Goal: Task Accomplishment & Management: Manage account settings

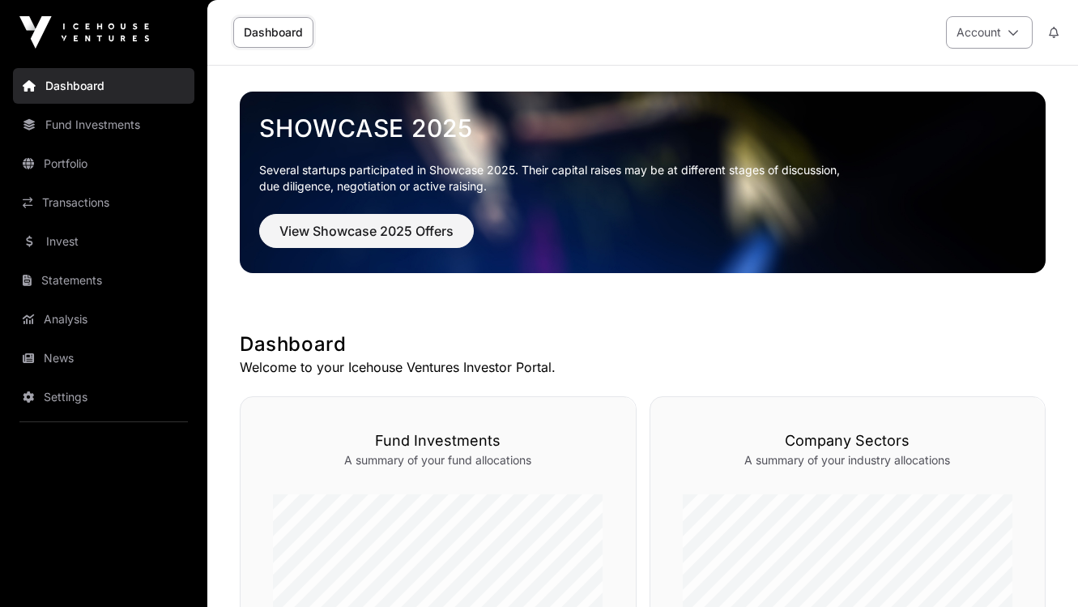
click at [1011, 29] on icon at bounding box center [1012, 32] width 11 height 11
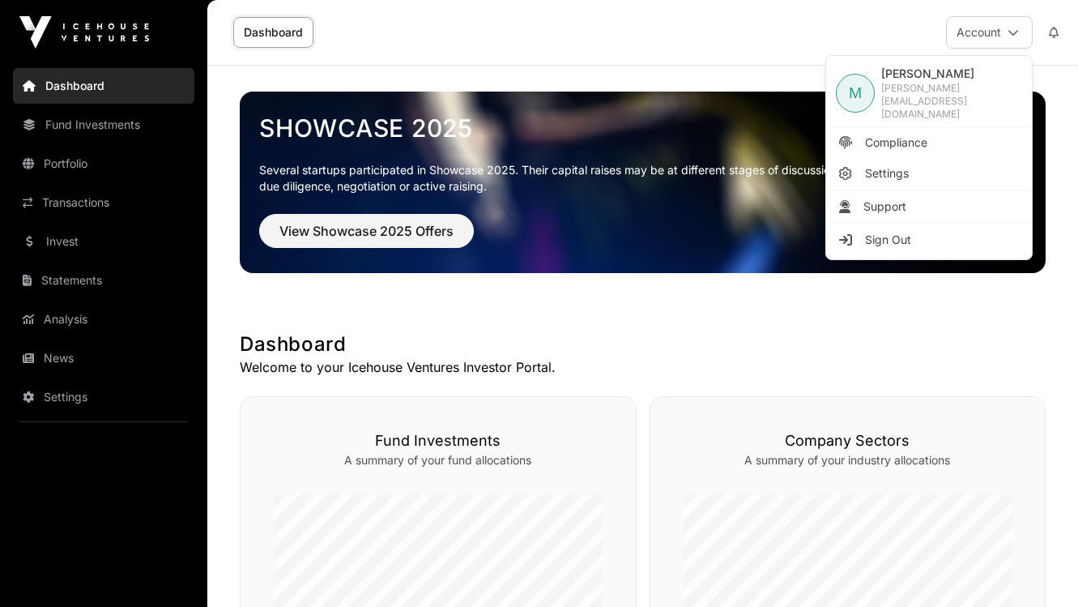
click at [658, 361] on p "Welcome to your Icehouse Ventures Investor Portal." at bounding box center [643, 366] width 806 height 19
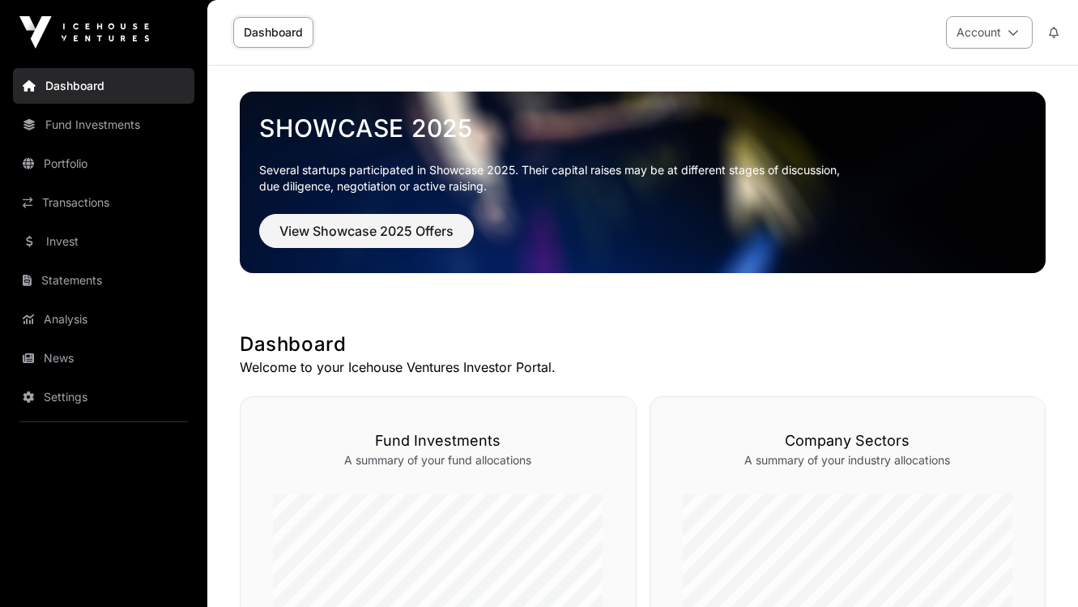
click at [983, 33] on button "Account" at bounding box center [989, 32] width 87 height 32
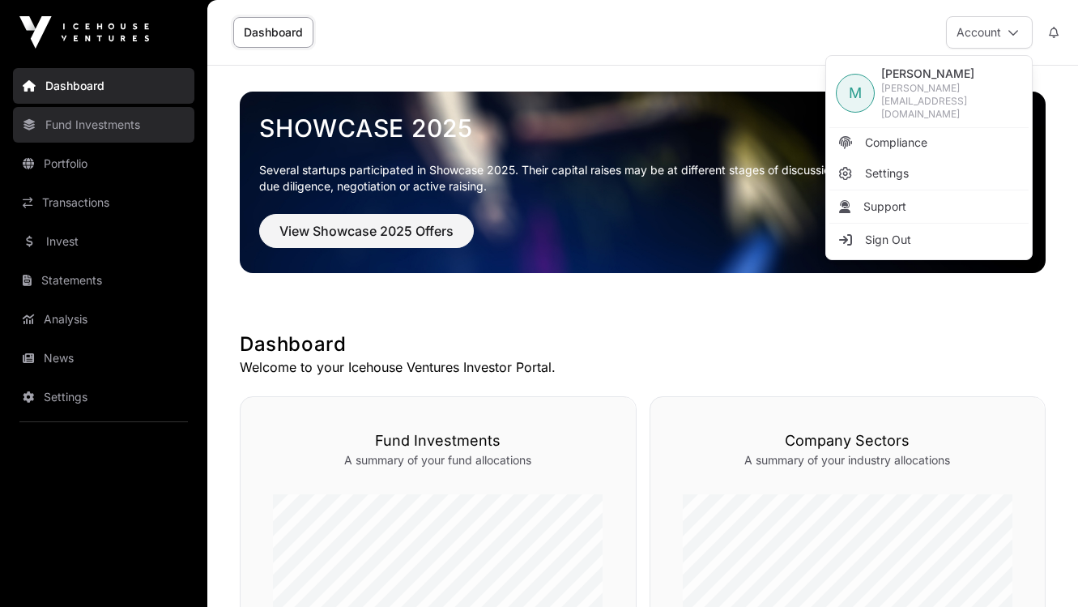
click at [92, 125] on link "Fund Investments" at bounding box center [103, 125] width 181 height 36
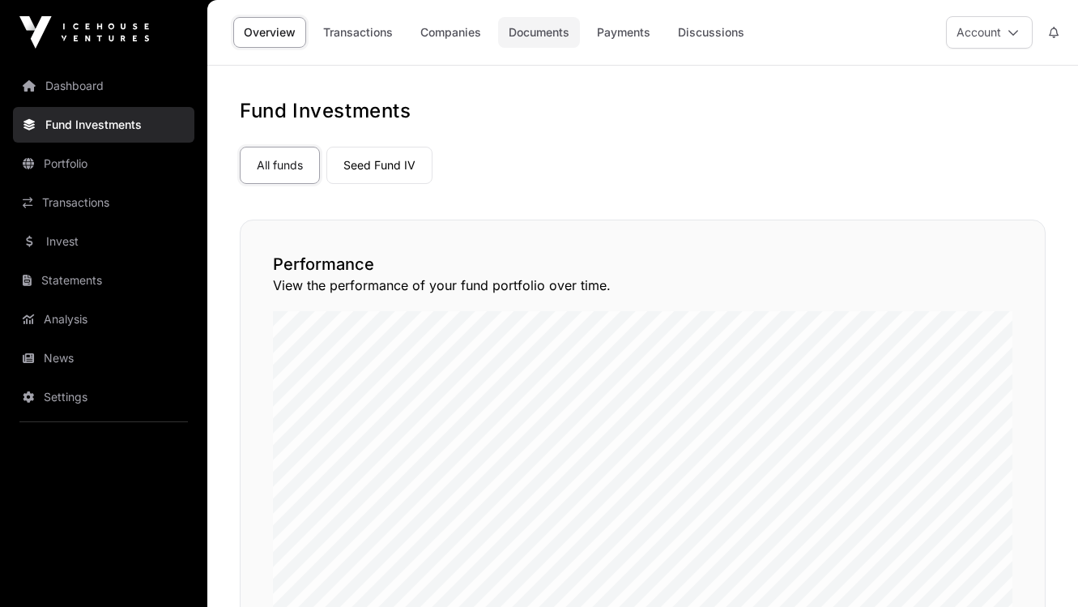
click at [549, 35] on link "Documents" at bounding box center [539, 32] width 82 height 31
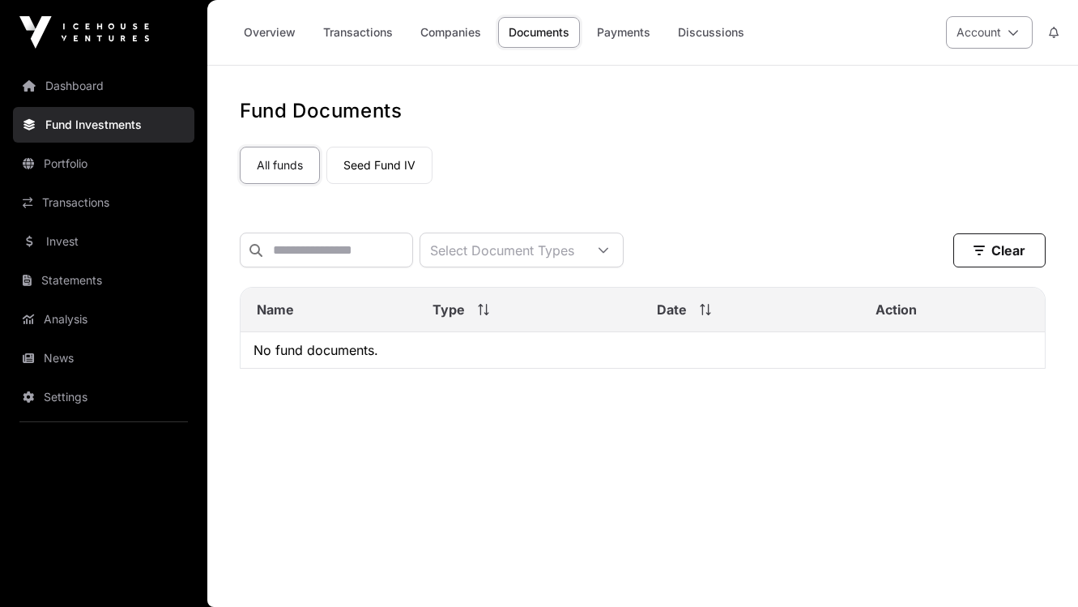
click at [965, 40] on button "Account" at bounding box center [989, 32] width 87 height 32
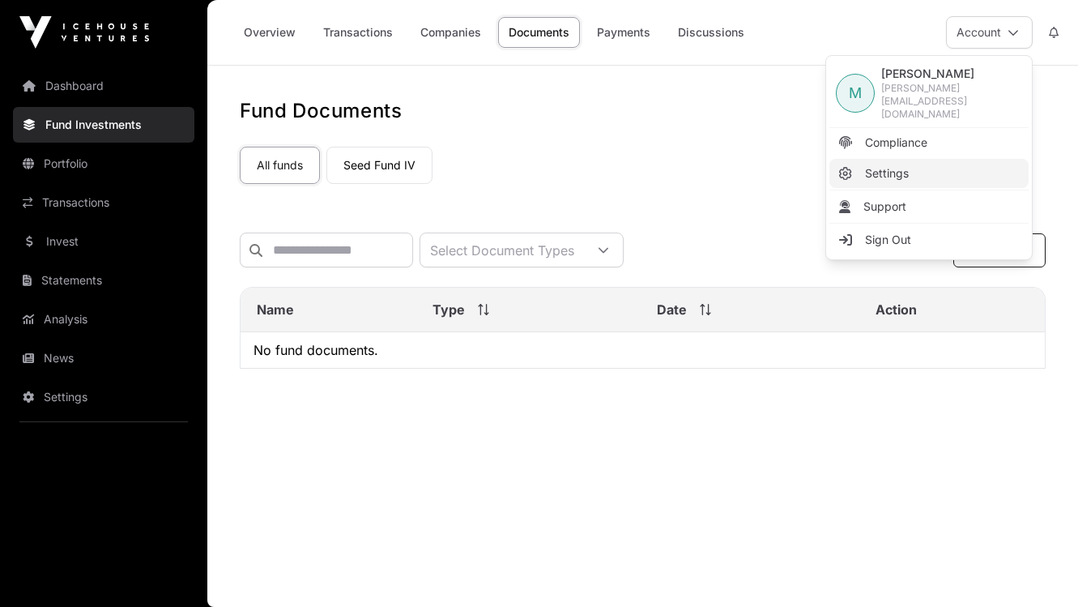
click at [880, 165] on span "Settings" at bounding box center [887, 173] width 44 height 16
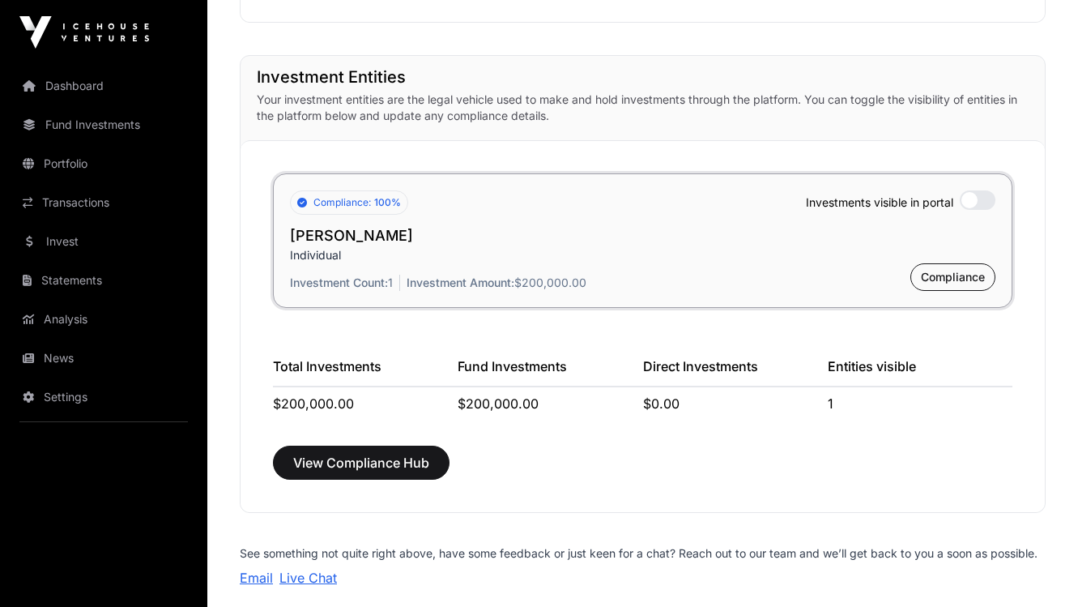
scroll to position [1197, 0]
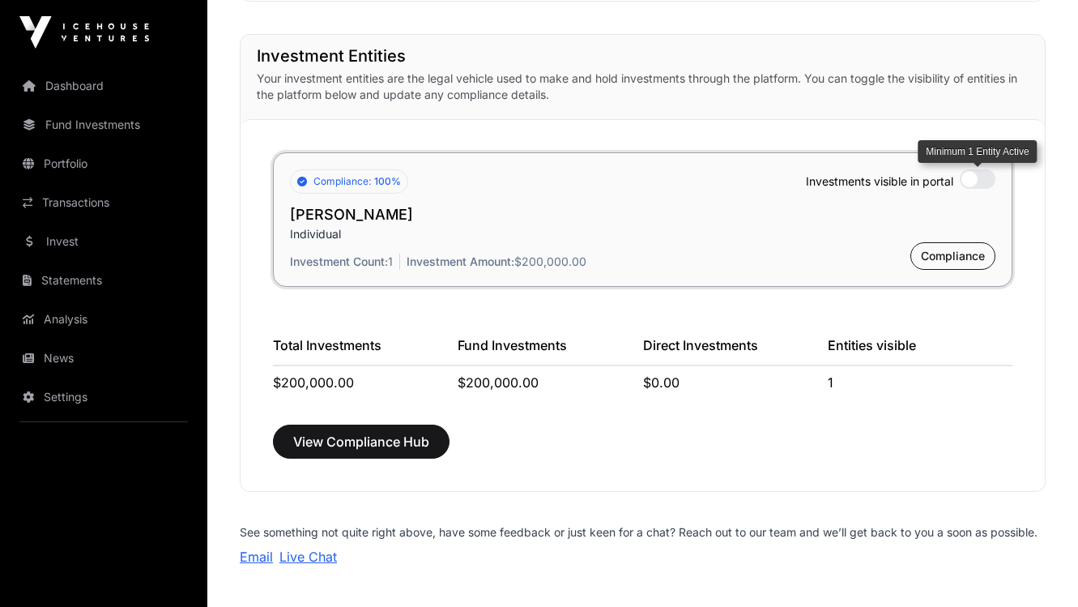
click at [962, 174] on div "Minimum 1 Entity Active" at bounding box center [978, 178] width 36 height 19
click at [969, 176] on div "Minimum 1 Entity Active" at bounding box center [978, 178] width 36 height 19
drag, startPoint x: 990, startPoint y: 177, endPoint x: 972, endPoint y: 177, distance: 17.8
click at [972, 177] on div "Minimum 1 Entity Active" at bounding box center [978, 178] width 36 height 19
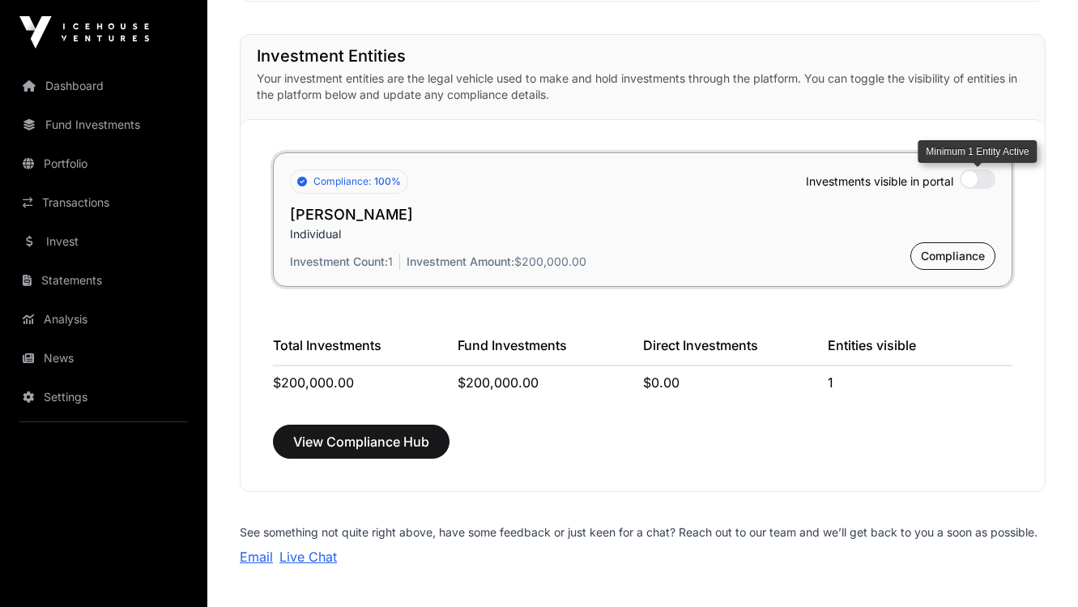
click at [972, 177] on div "Minimum 1 Entity Active" at bounding box center [978, 178] width 36 height 19
click at [889, 238] on p "Individual" at bounding box center [642, 234] width 705 height 16
click at [972, 179] on div "Minimum 1 Entity Active" at bounding box center [978, 178] width 36 height 19
click at [411, 448] on span "View Compliance Hub" at bounding box center [361, 441] width 136 height 19
